Goal: Information Seeking & Learning: Learn about a topic

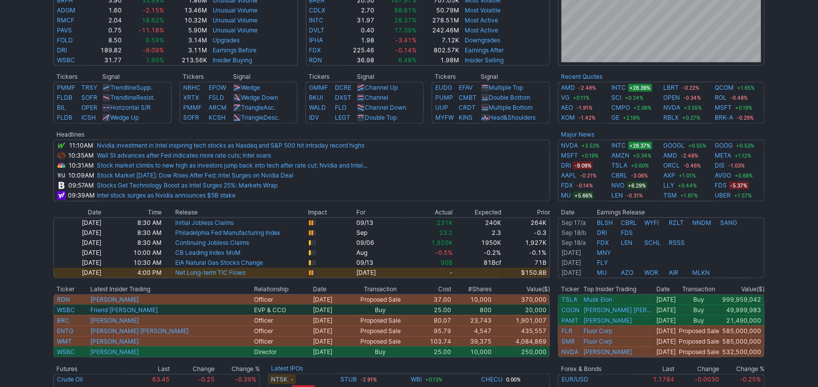
scroll to position [335, 0]
click at [724, 84] on link "QCOM" at bounding box center [725, 87] width 19 height 10
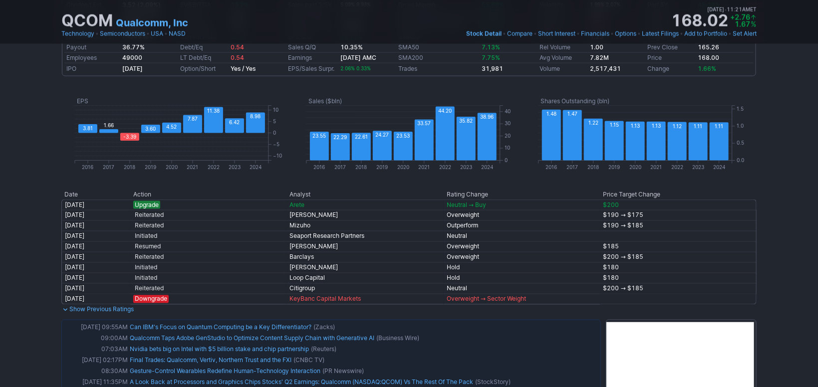
scroll to position [335, 0]
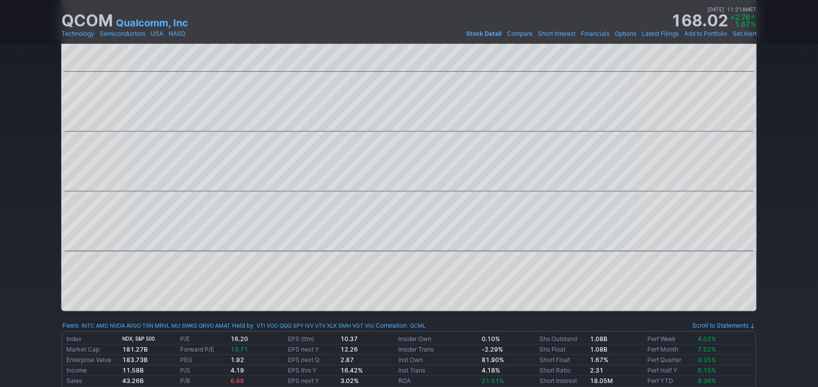
drag, startPoint x: 781, startPoint y: 204, endPoint x: 777, endPoint y: 169, distance: 35.7
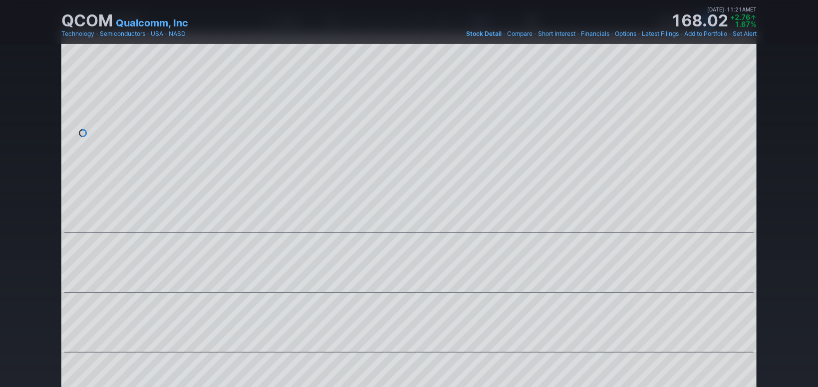
scroll to position [0, 0]
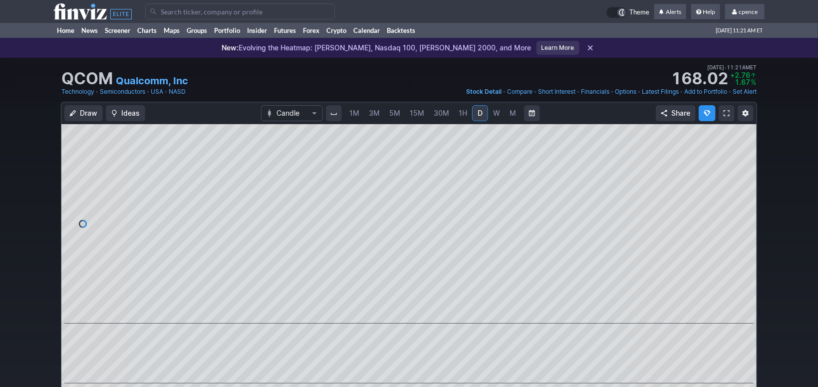
click at [508, 110] on link "M" at bounding box center [513, 113] width 16 height 16
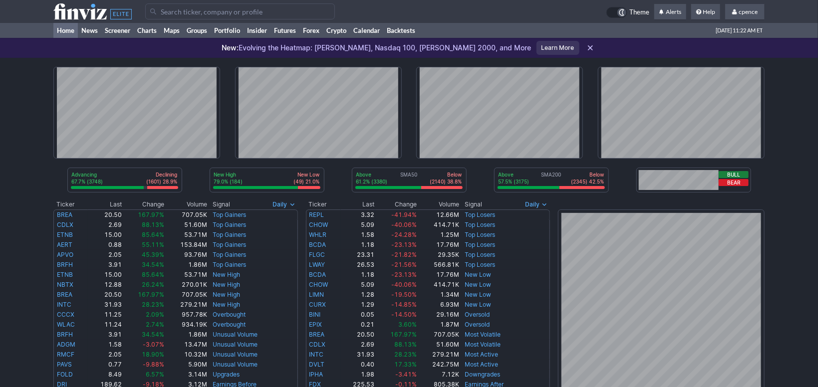
click at [179, 14] on input "Search" at bounding box center [240, 11] width 190 height 16
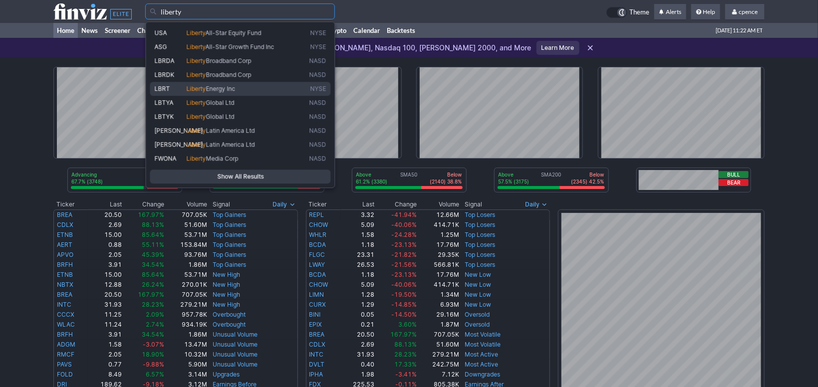
click at [236, 86] on span "Energy Inc" at bounding box center [220, 88] width 29 height 7
type input "LBRT"
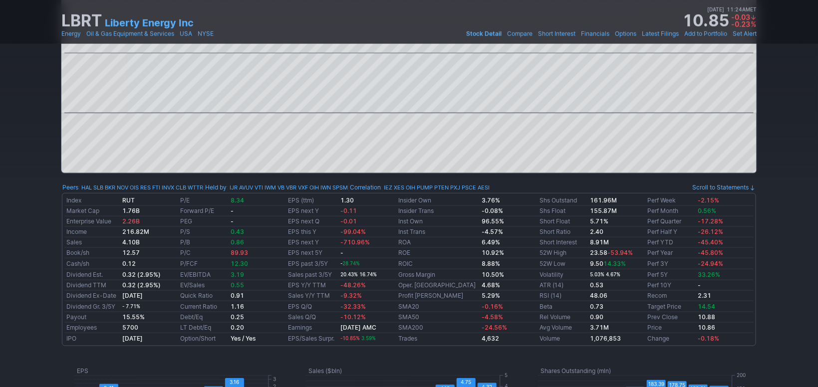
scroll to position [64, 0]
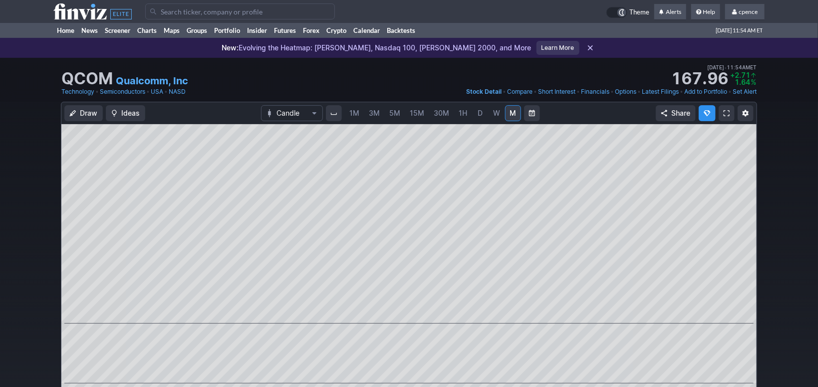
click at [497, 114] on span "W" at bounding box center [496, 113] width 7 height 8
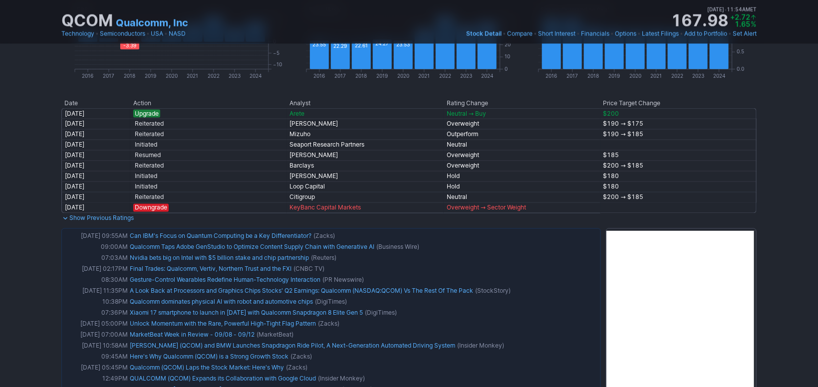
scroll to position [751, 0]
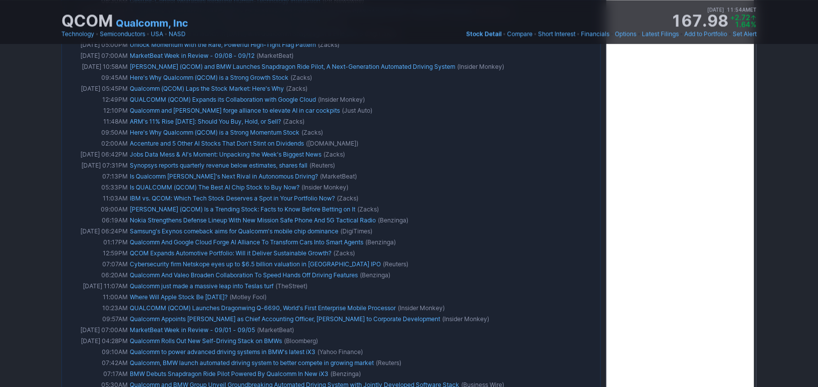
drag, startPoint x: 785, startPoint y: 210, endPoint x: 778, endPoint y: 199, distance: 12.6
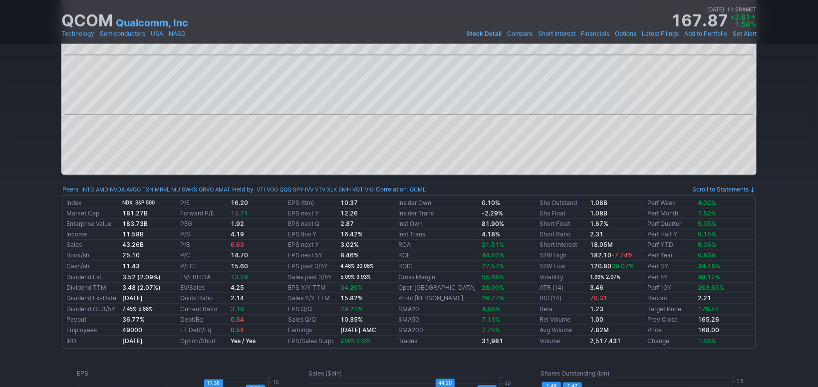
scroll to position [0, 0]
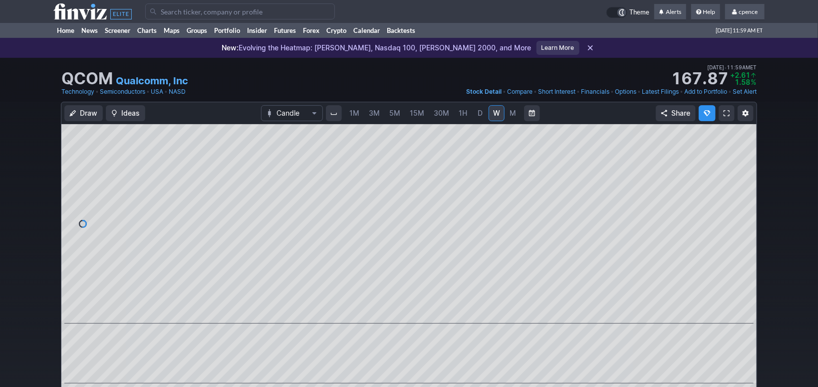
click at [256, 18] on input "Search" at bounding box center [240, 11] width 190 height 16
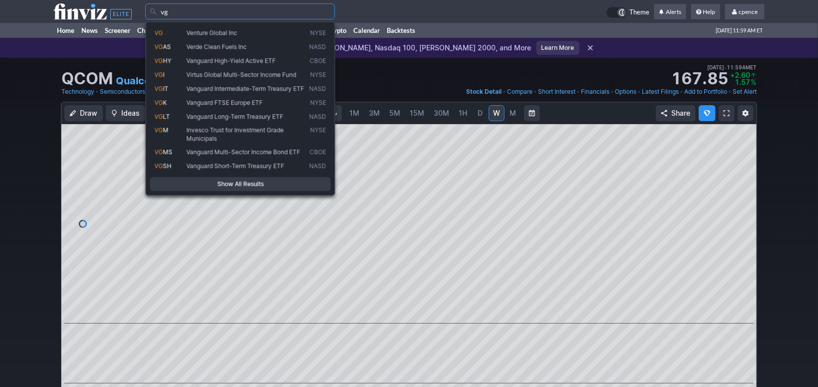
click at [247, 36] on span "Venture Global Inc" at bounding box center [246, 33] width 123 height 8
type input "VG"
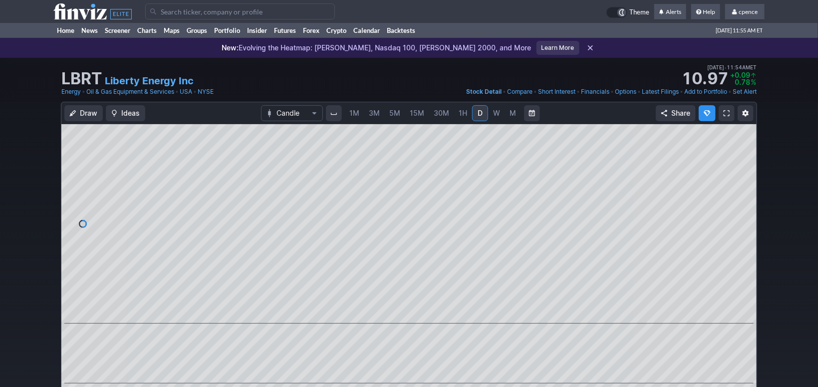
click at [63, 15] on use at bounding box center [92, 11] width 78 height 16
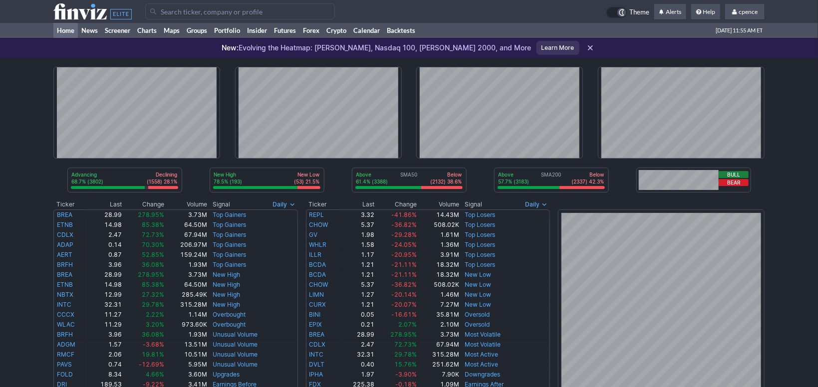
scroll to position [335, 0]
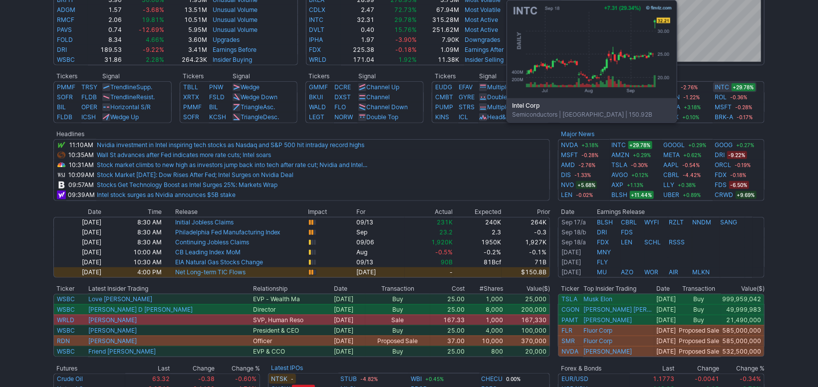
click at [721, 85] on link "INTC" at bounding box center [723, 87] width 14 height 10
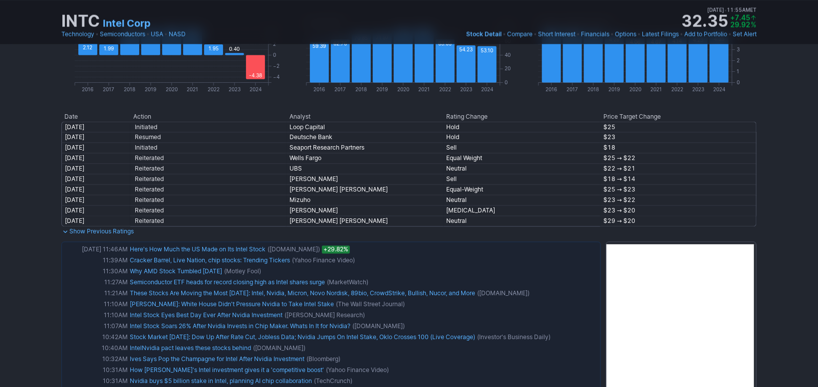
scroll to position [745, 0]
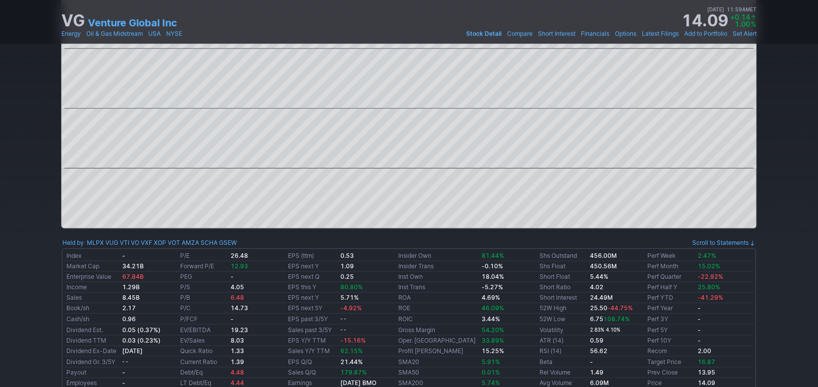
scroll to position [9, 0]
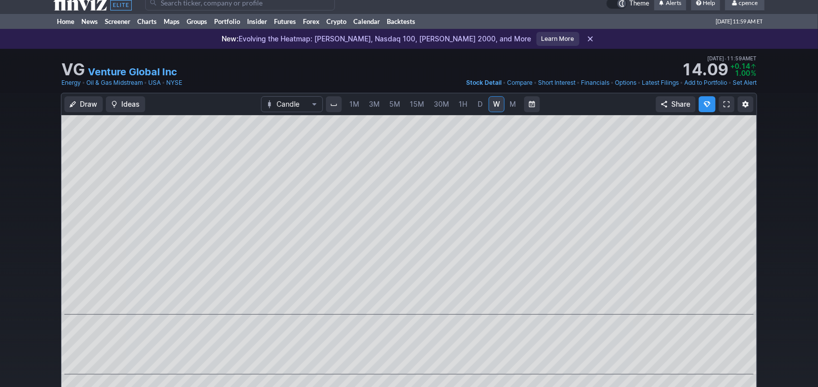
click at [477, 107] on span "D" at bounding box center [480, 104] width 7 height 10
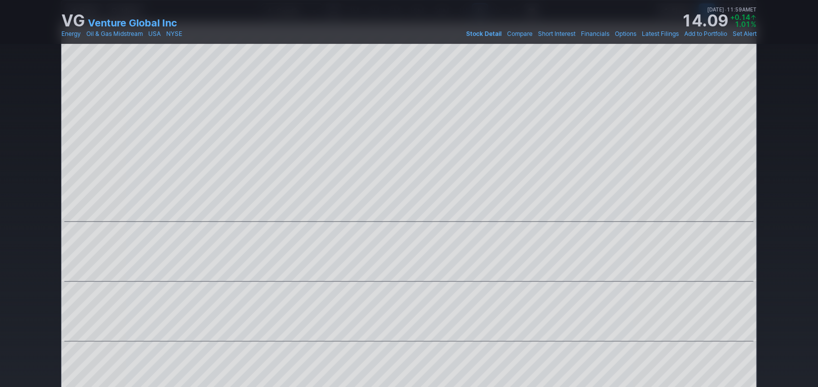
scroll to position [27, 0]
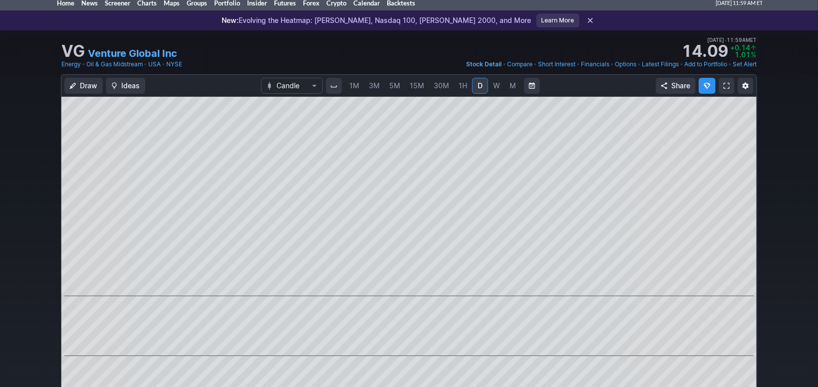
click at [466, 89] on link "1H" at bounding box center [462, 86] width 17 height 16
